Goal: Information Seeking & Learning: Find specific fact

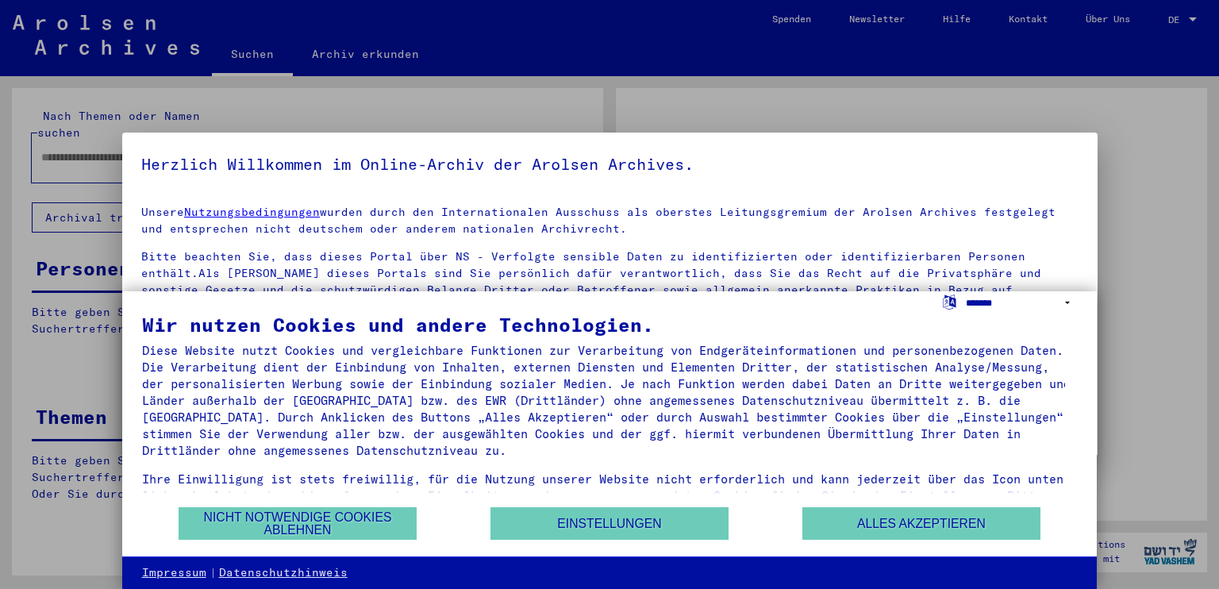
type input "********"
click at [1071, 304] on select "**********" at bounding box center [1021, 302] width 111 height 23
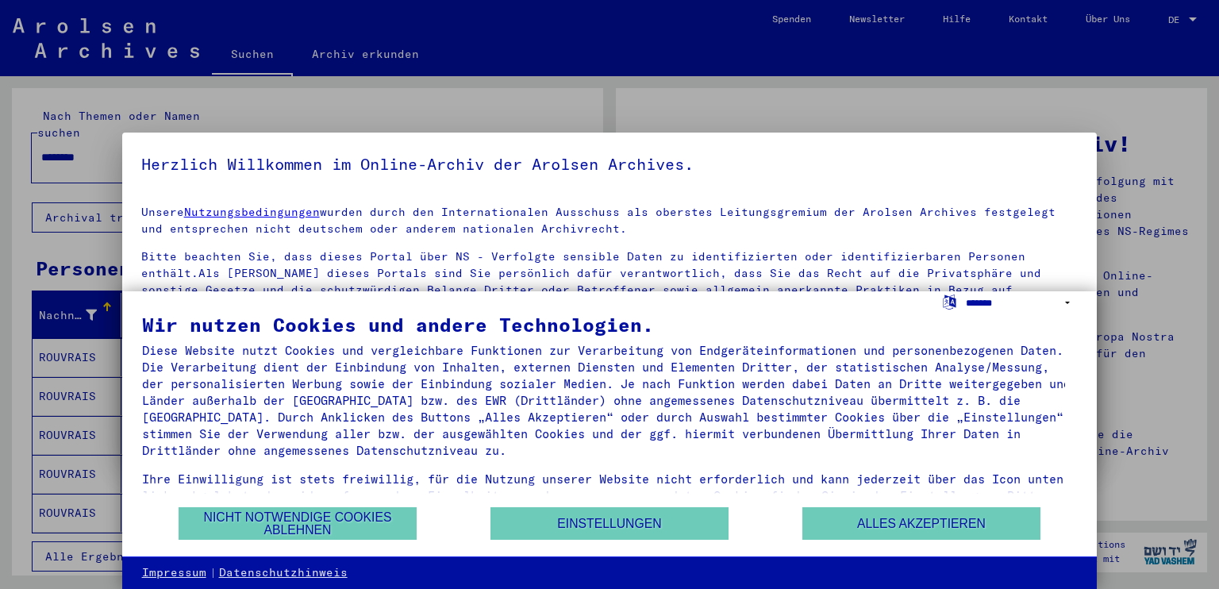
click at [1064, 304] on select "**********" at bounding box center [1021, 302] width 111 height 23
click at [966, 291] on select "**********" at bounding box center [1021, 302] width 111 height 23
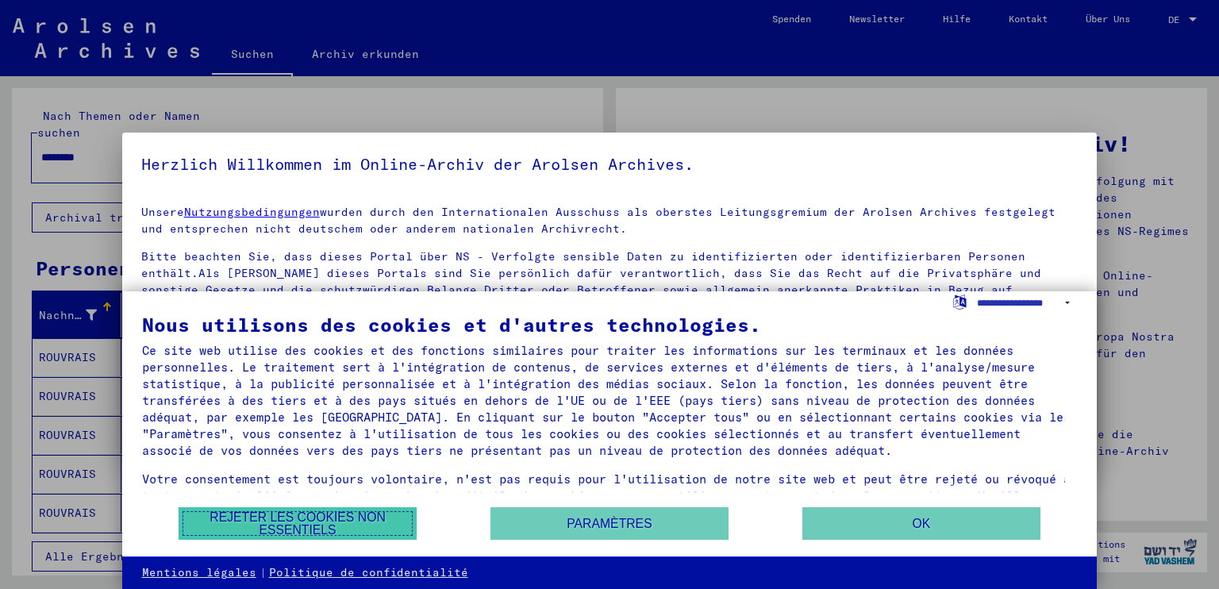
click at [390, 527] on button "Rejeter les cookies non essentiels" at bounding box center [298, 523] width 238 height 33
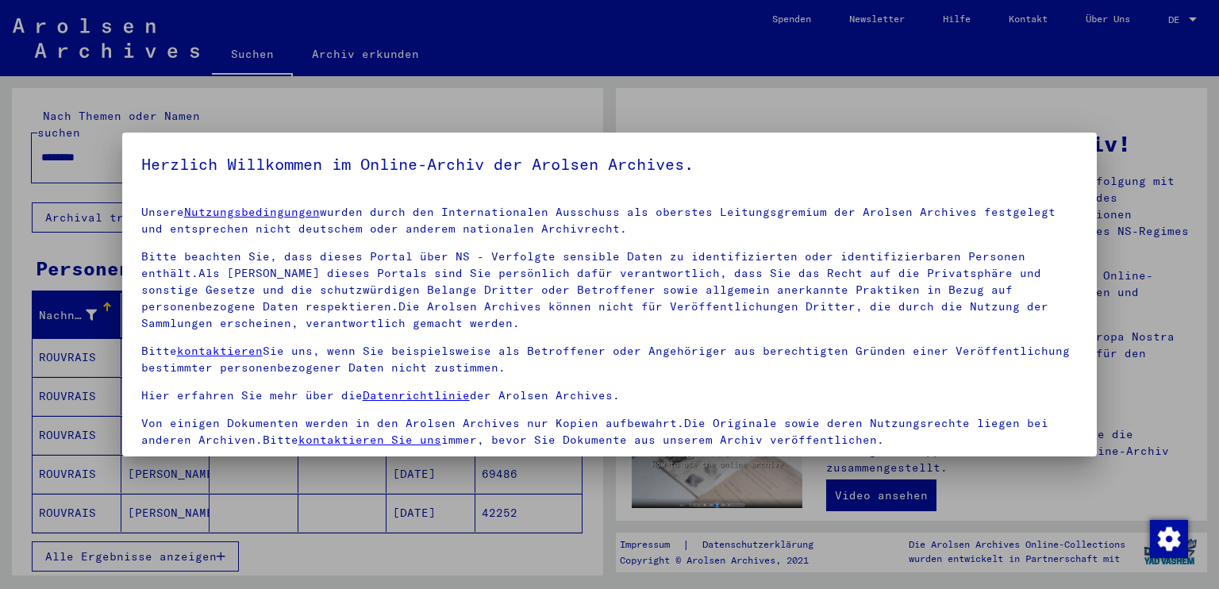
click at [949, 94] on div at bounding box center [609, 294] width 1219 height 589
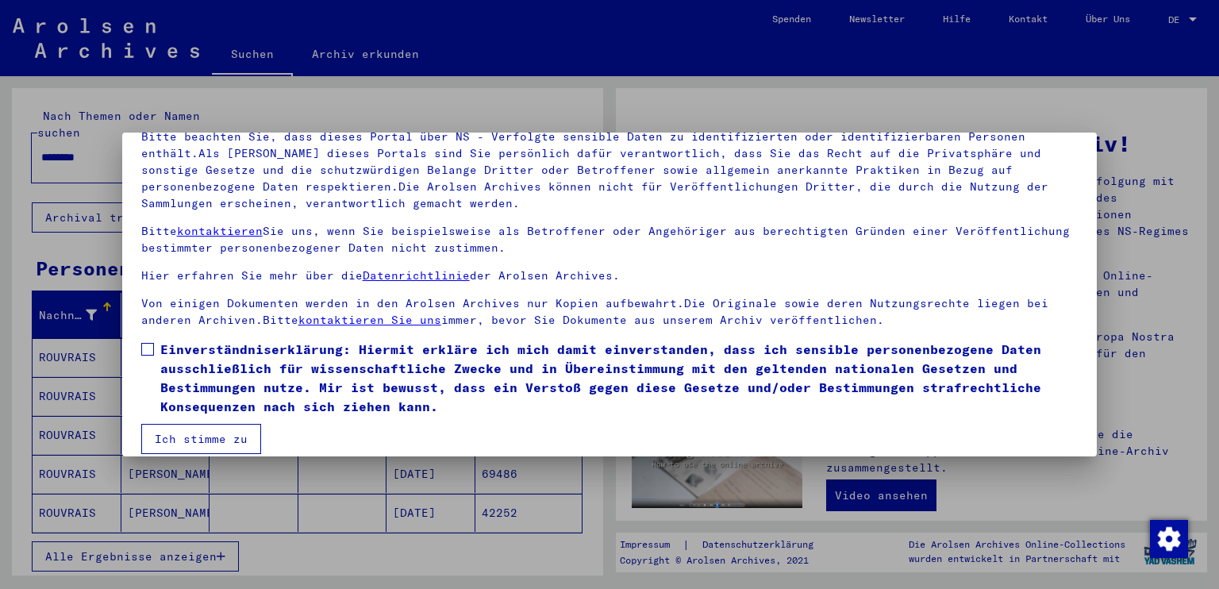
scroll to position [136, 0]
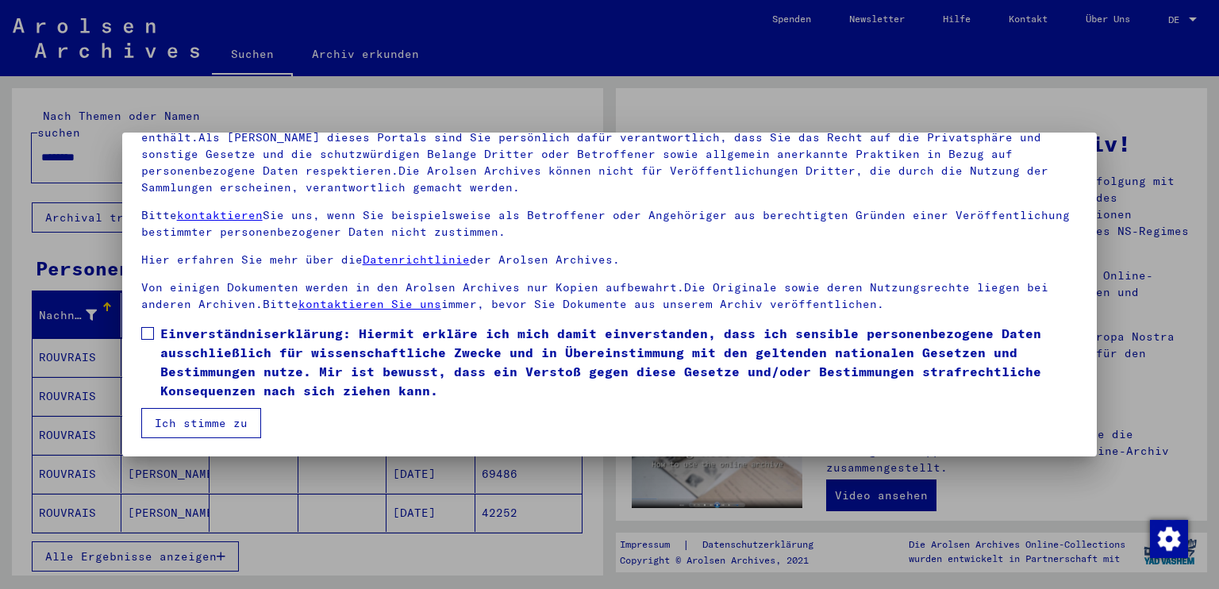
click at [146, 341] on label "Einverständniserklärung: Hiermit erkläre ich mich damit einverstanden, dass ich…" at bounding box center [609, 362] width 937 height 76
click at [149, 329] on span at bounding box center [147, 333] width 13 height 13
click at [190, 415] on button "Ich stimme zu" at bounding box center [201, 423] width 120 height 30
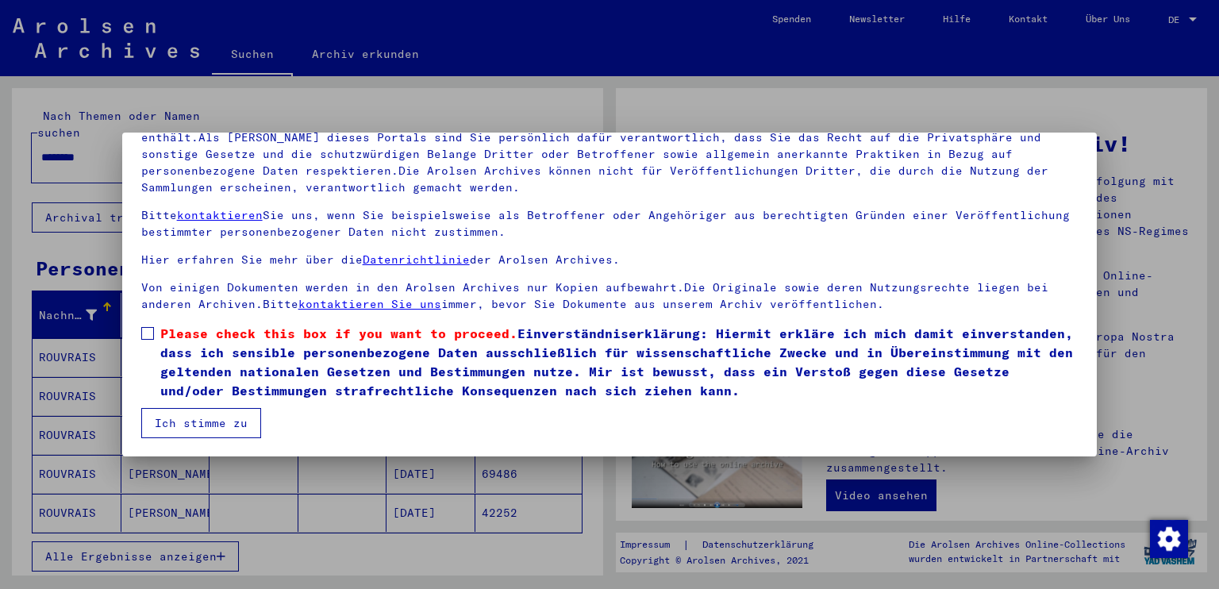
scroll to position [136, 0]
click at [142, 328] on span at bounding box center [147, 332] width 13 height 13
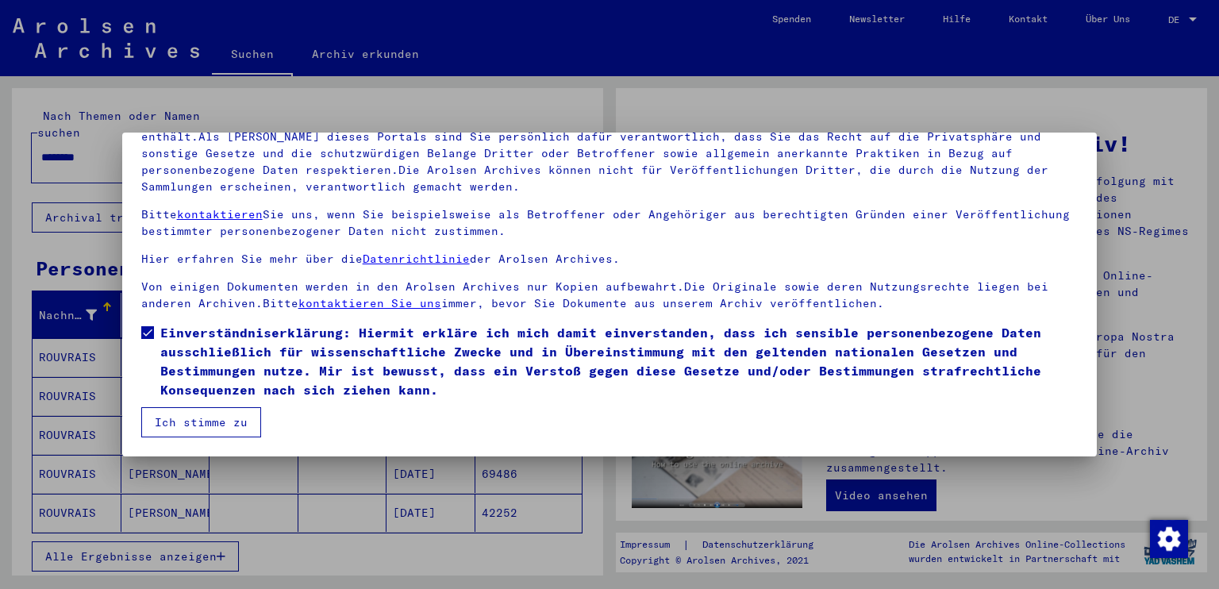
click at [172, 423] on button "Ich stimme zu" at bounding box center [201, 422] width 120 height 30
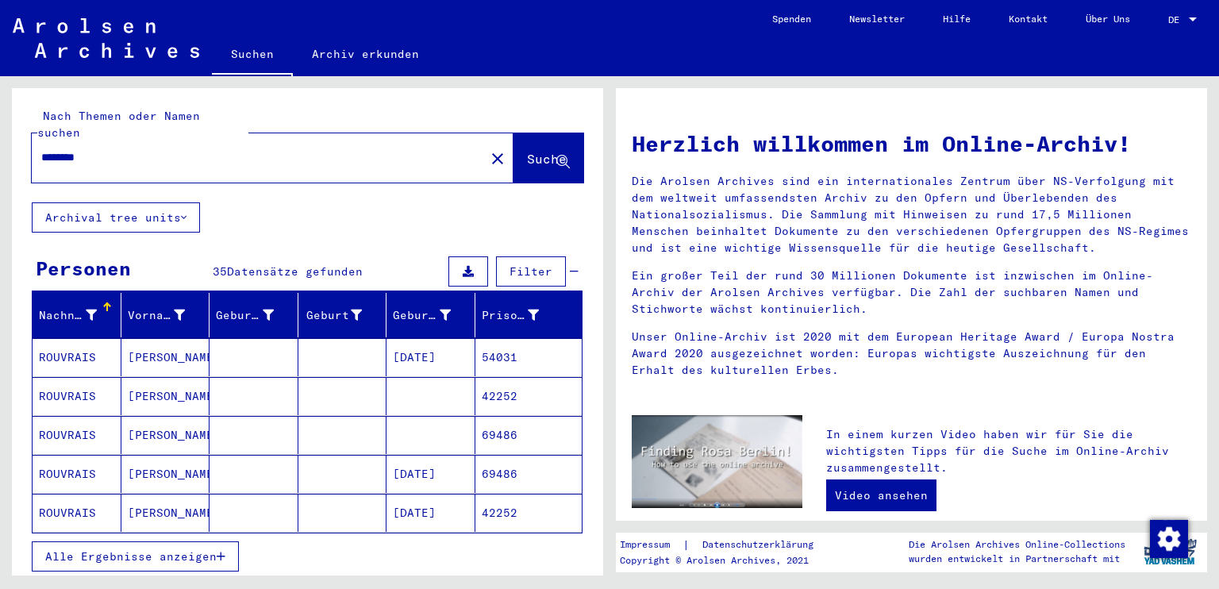
click at [1187, 15] on div at bounding box center [1192, 19] width 14 height 11
click at [1159, 33] on span "English" at bounding box center [1152, 28] width 39 height 12
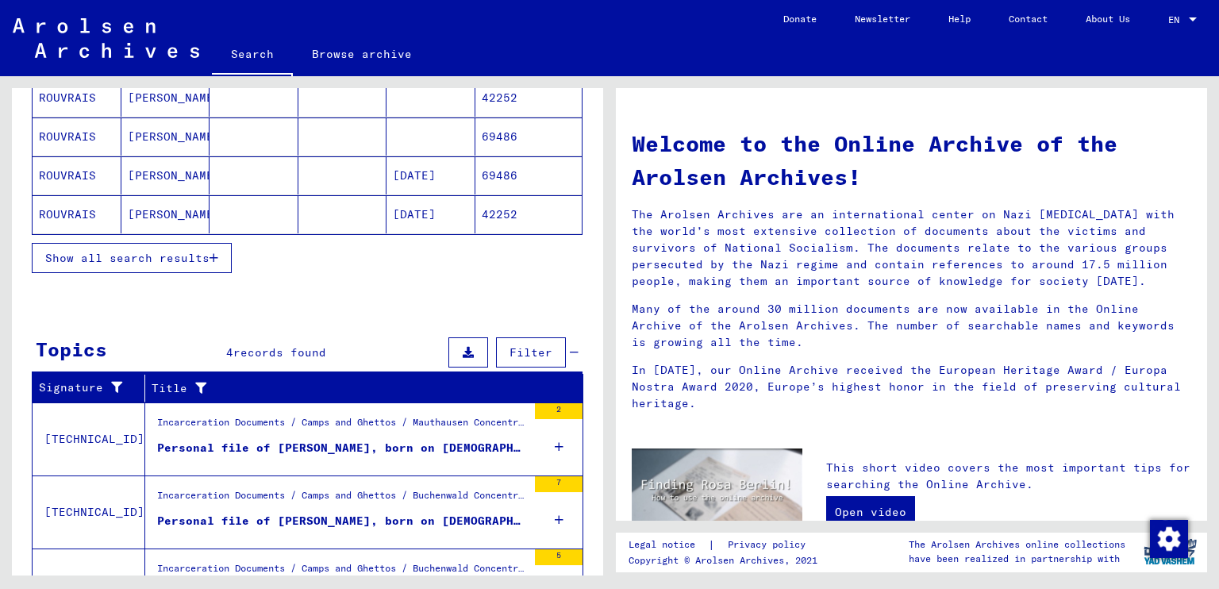
scroll to position [317, 0]
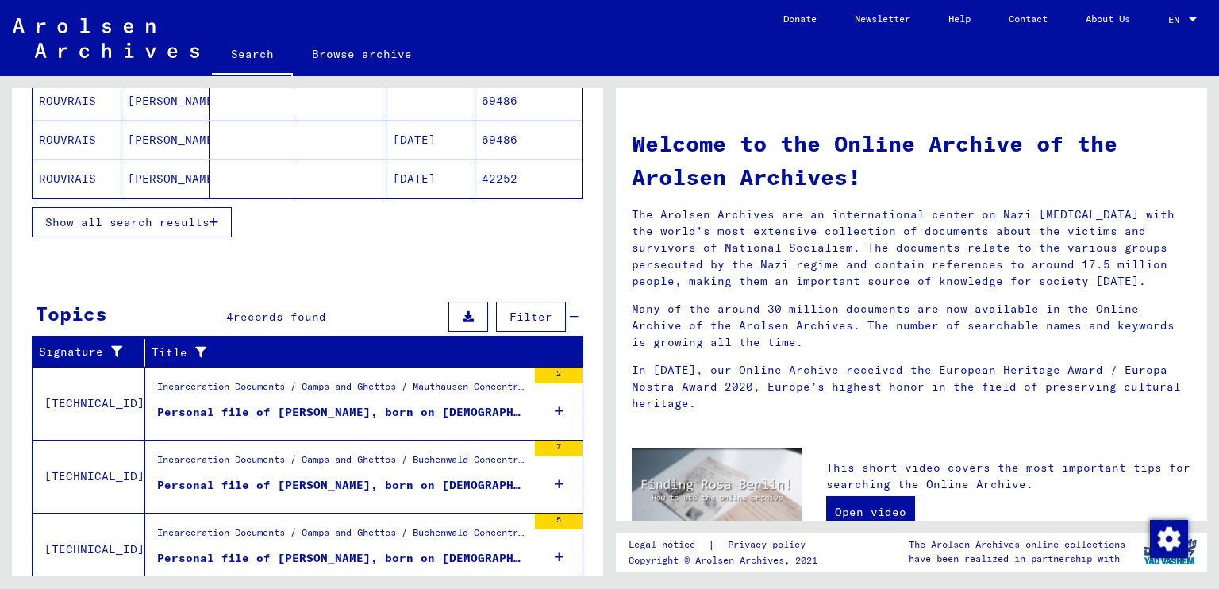
click at [209, 222] on icon "button" at bounding box center [213, 222] width 9 height 11
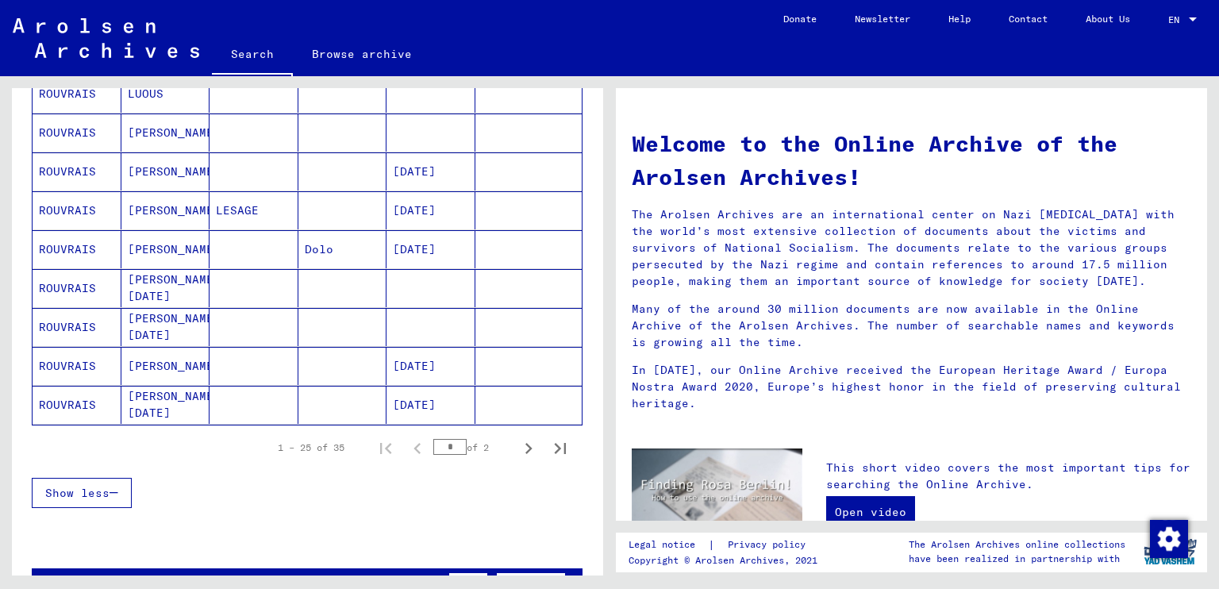
scroll to position [873, 0]
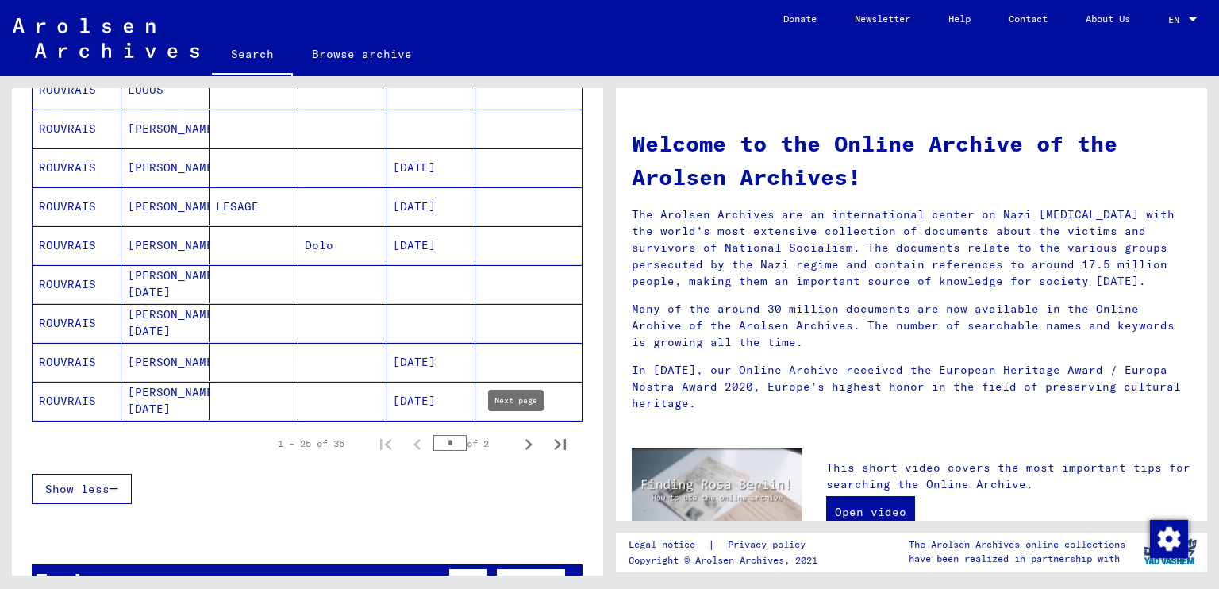
click at [517, 434] on icon "Next page" at bounding box center [528, 444] width 22 height 22
type input "*"
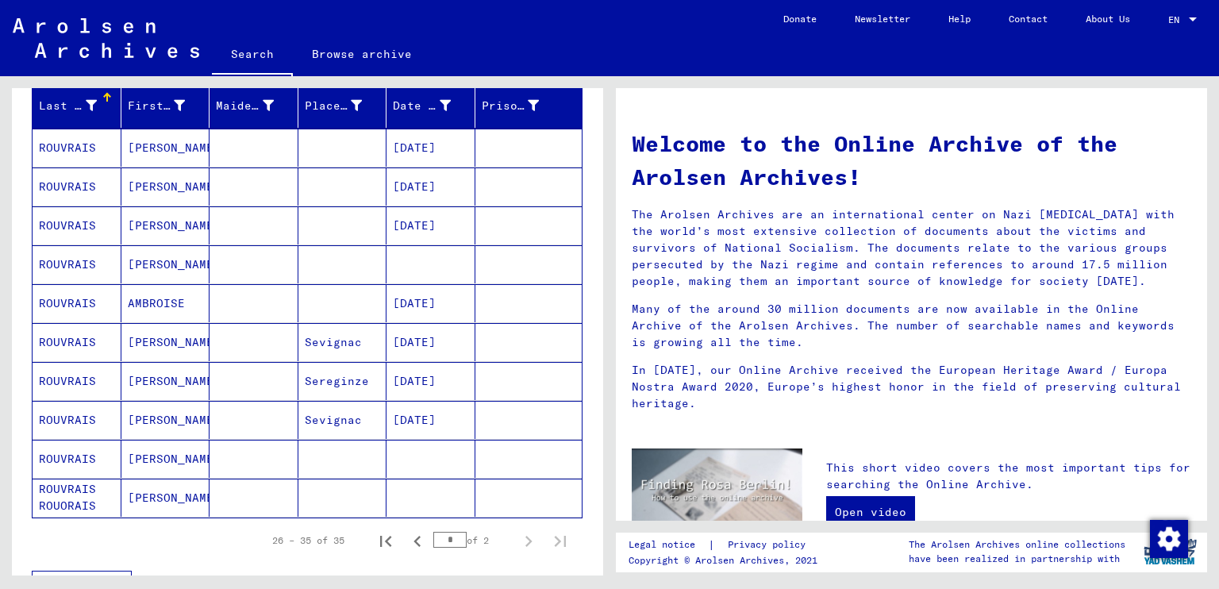
scroll to position [191, 0]
